Goal: Information Seeking & Learning: Learn about a topic

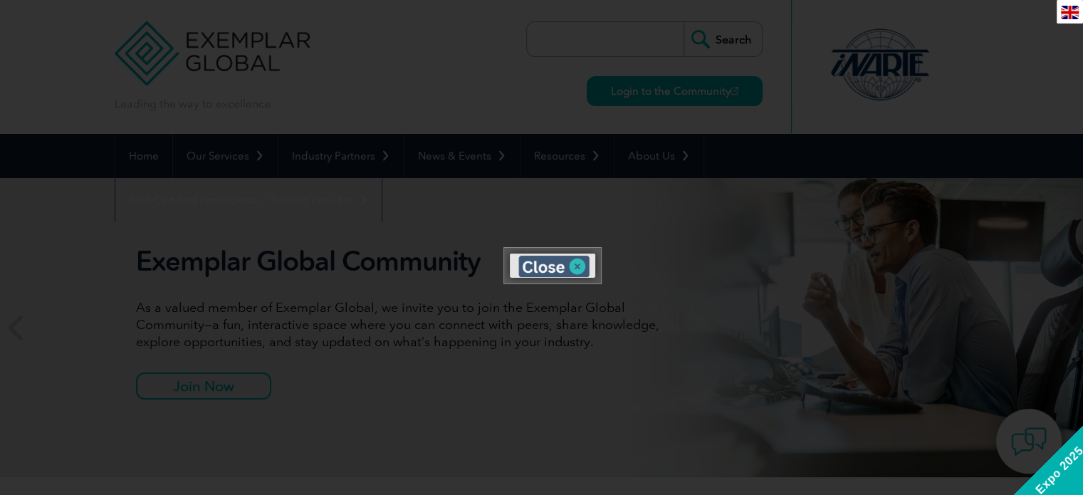
click at [572, 261] on img at bounding box center [553, 266] width 71 height 21
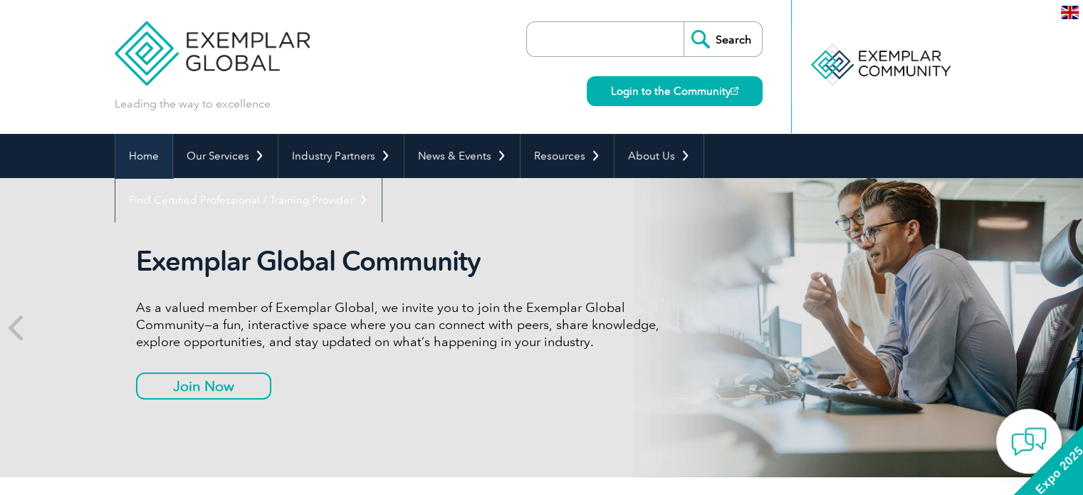
click at [137, 152] on link "Home" at bounding box center [143, 156] width 57 height 44
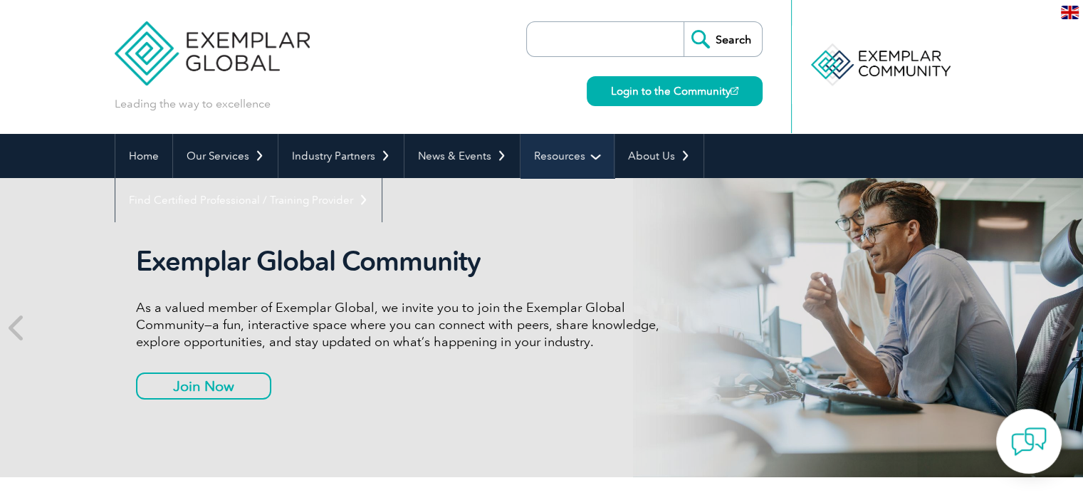
click at [547, 159] on link "Resources" at bounding box center [566, 156] width 93 height 44
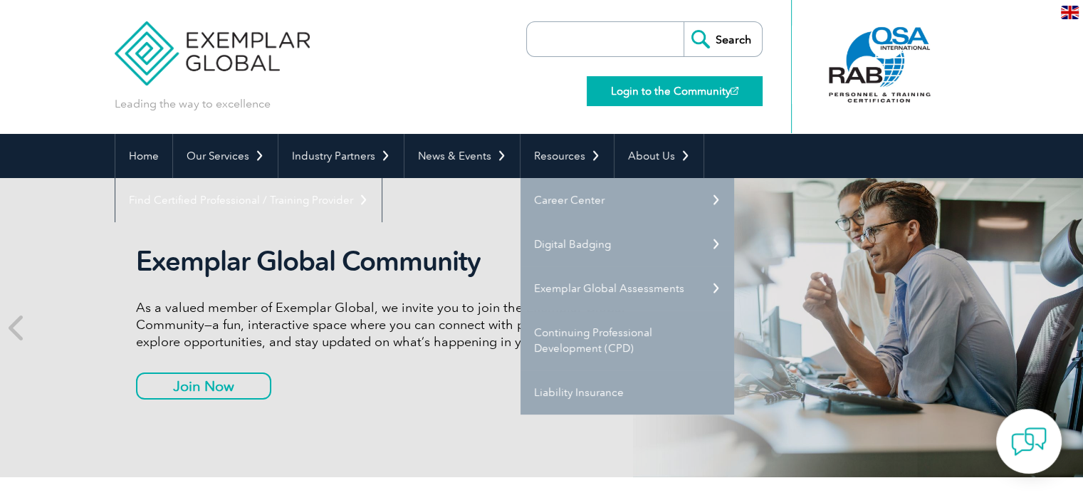
click at [632, 95] on link "Login to the Community" at bounding box center [675, 91] width 176 height 30
